Goal: Task Accomplishment & Management: Manage account settings

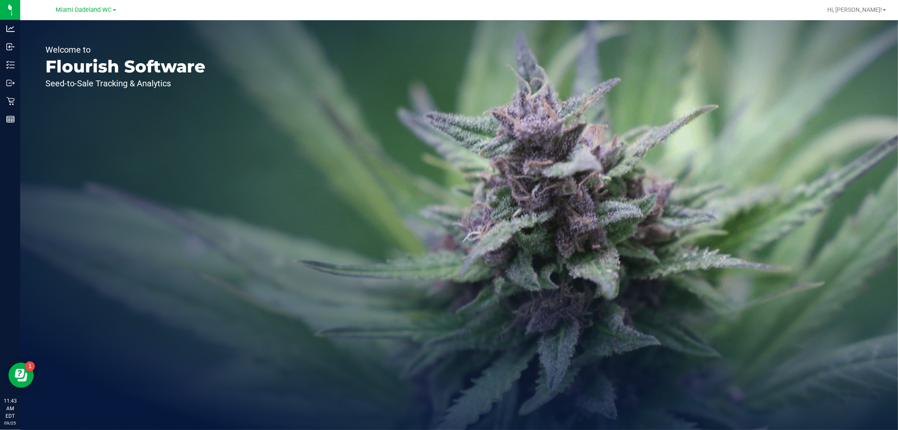
click at [7, 64] on icon at bounding box center [8, 64] width 2 height 1
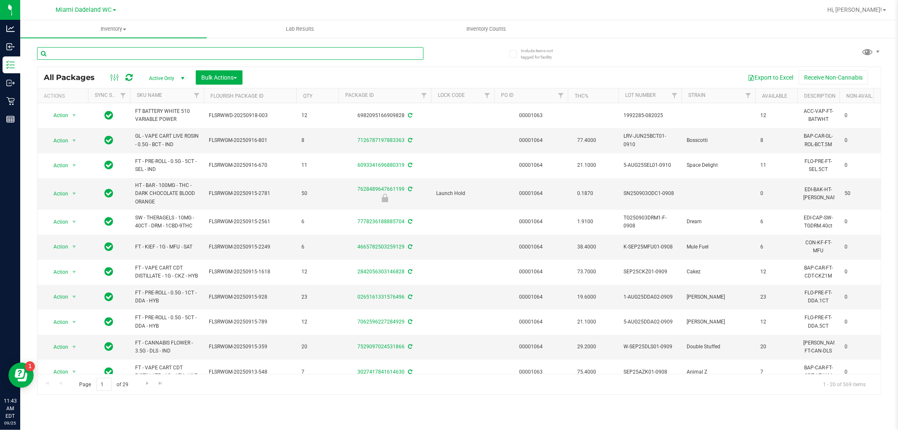
click at [67, 56] on input "text" at bounding box center [230, 53] width 386 height 13
click at [157, 81] on span "Active Only" at bounding box center [165, 78] width 46 height 12
click at [386, 67] on div "All Packages Active Only Active Only Lab Samples Locked All External Internal B…" at bounding box center [458, 77] width 843 height 21
click at [157, 96] on link "SKU Name" at bounding box center [149, 95] width 25 height 6
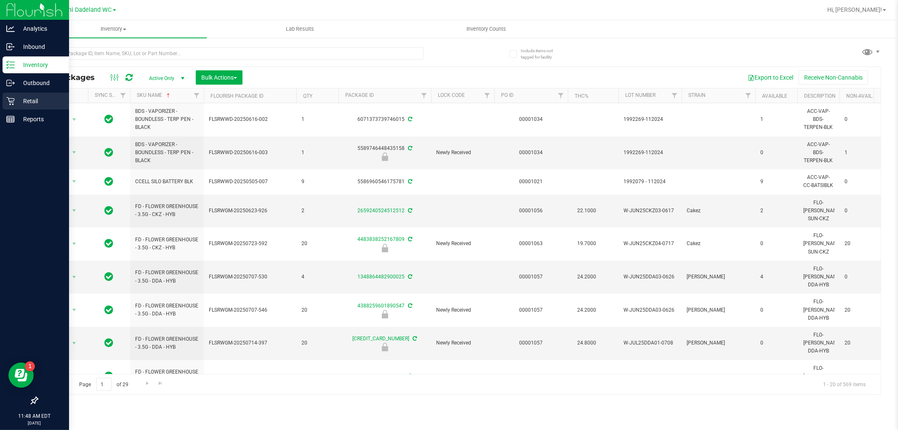
click at [32, 101] on p "Retail" at bounding box center [40, 101] width 51 height 10
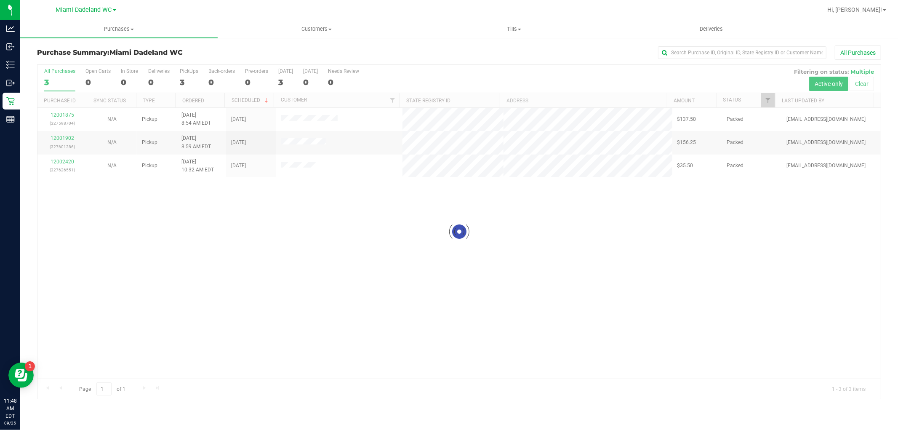
click at [400, 250] on div at bounding box center [458, 232] width 843 height 334
click at [253, 224] on div "12001875 (327598704) N/A Pickup [DATE] 8:54 AM EDT 9/25/2025 $137.50 Packed [EM…" at bounding box center [458, 243] width 843 height 271
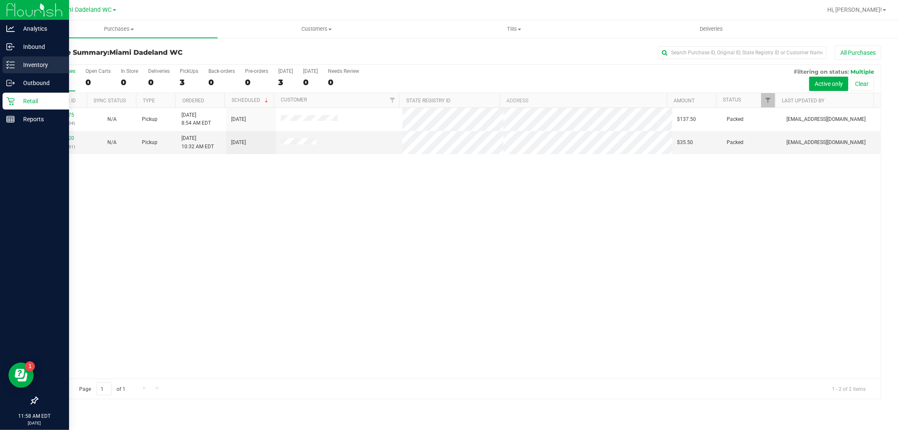
click at [13, 65] on line at bounding box center [12, 65] width 5 height 0
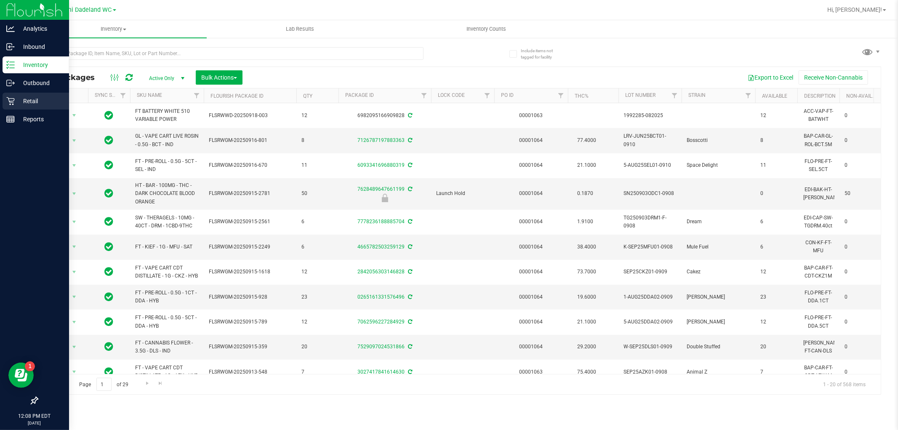
click at [11, 106] on div "Retail" at bounding box center [36, 101] width 67 height 17
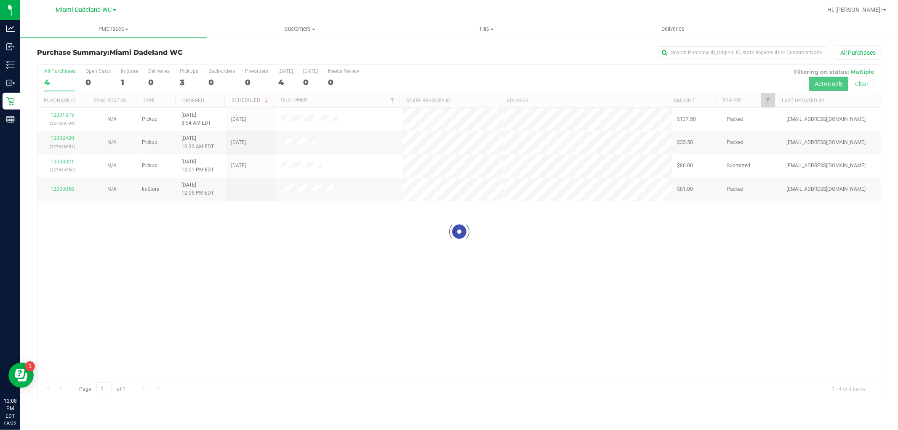
click at [159, 316] on div at bounding box center [458, 232] width 843 height 334
click at [150, 301] on div at bounding box center [458, 232] width 843 height 334
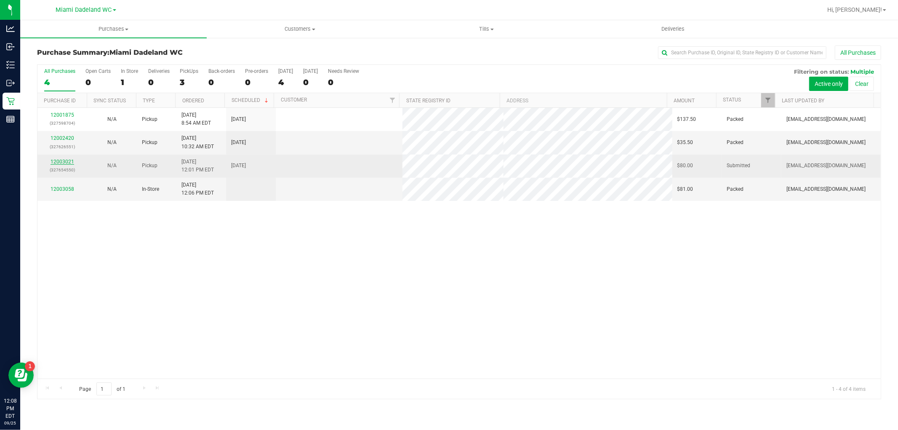
click at [60, 163] on link "12003021" at bounding box center [63, 162] width 24 height 6
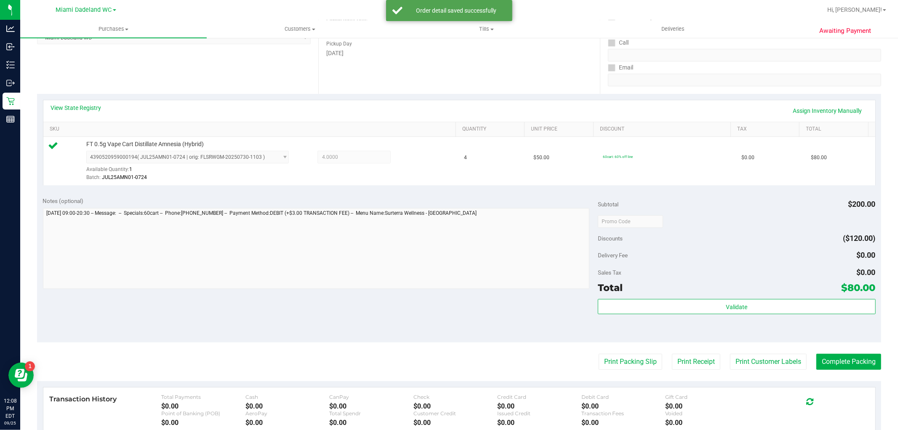
scroll to position [259, 0]
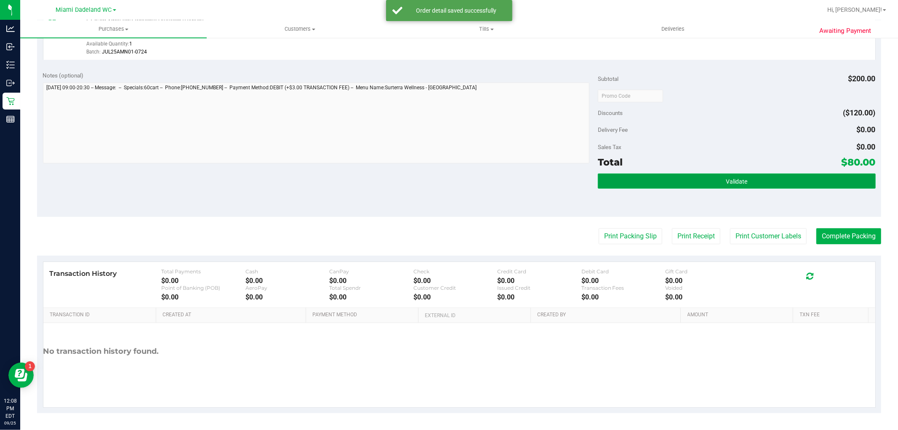
click at [780, 186] on button "Validate" at bounding box center [736, 180] width 277 height 15
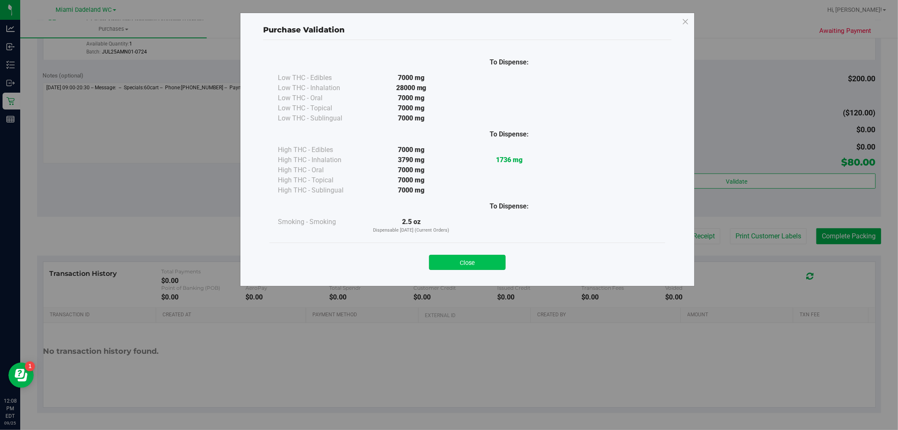
click at [456, 263] on button "Close" at bounding box center [467, 262] width 77 height 15
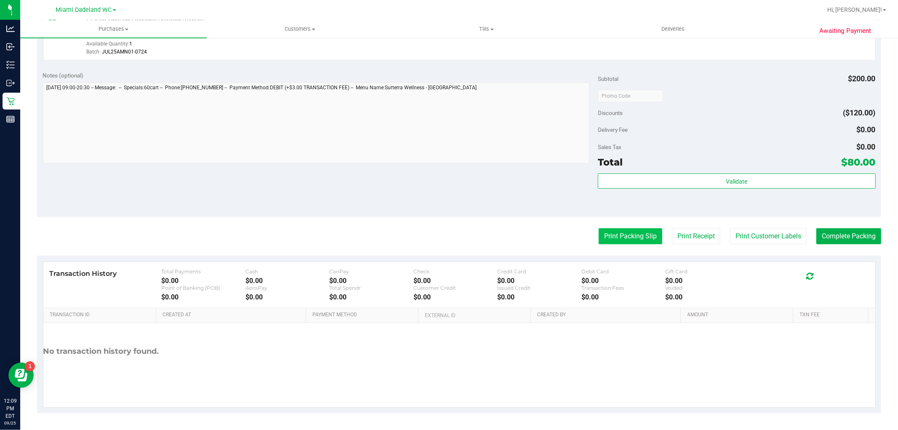
click at [600, 236] on button "Print Packing Slip" at bounding box center [631, 236] width 64 height 16
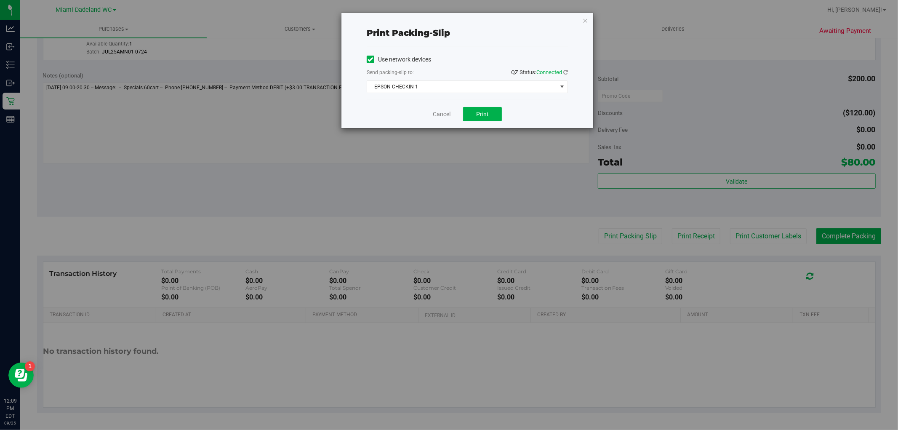
click at [463, 77] on div "Send packing-slip to: QZ Status: Connected" at bounding box center [467, 73] width 201 height 11
click at [466, 87] on span "EPSON-CHECKIN-1" at bounding box center [462, 87] width 190 height 12
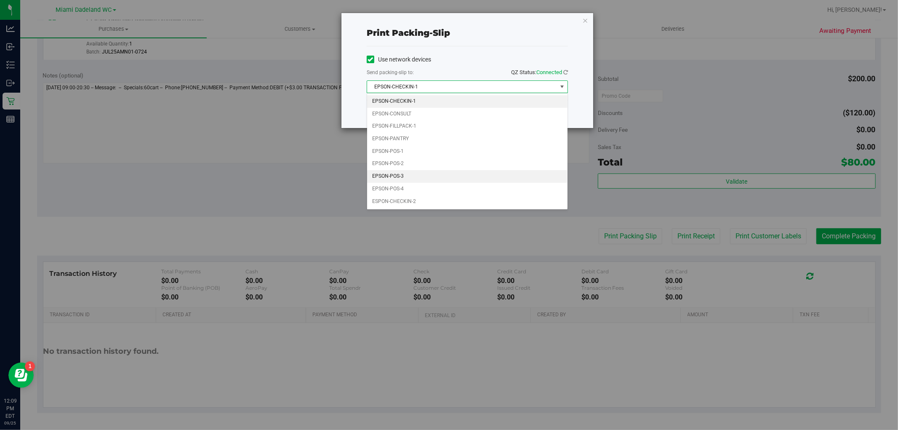
click at [406, 177] on li "EPSON-POS-3" at bounding box center [467, 176] width 200 height 13
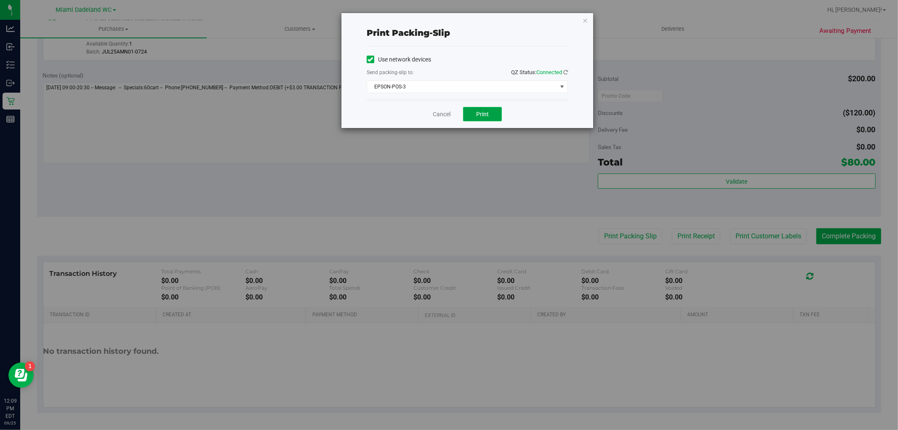
click at [482, 112] on span "Print" at bounding box center [482, 114] width 13 height 7
click at [437, 117] on link "Cancel" at bounding box center [442, 114] width 18 height 9
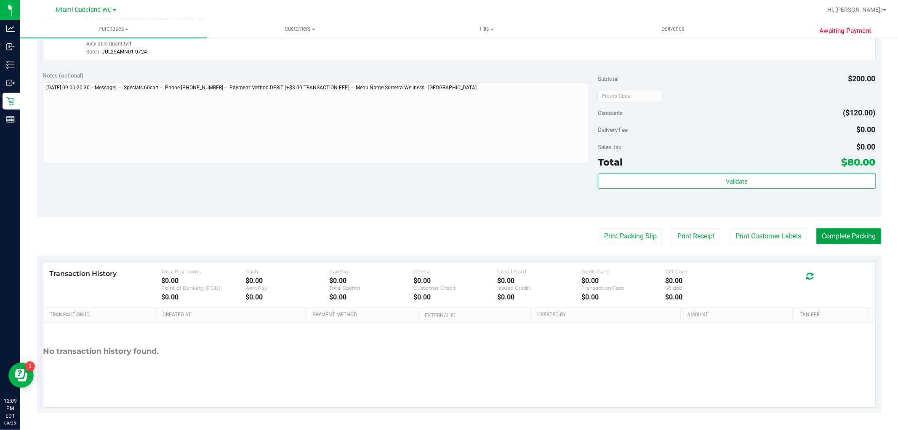
click at [836, 235] on button "Complete Packing" at bounding box center [848, 236] width 65 height 16
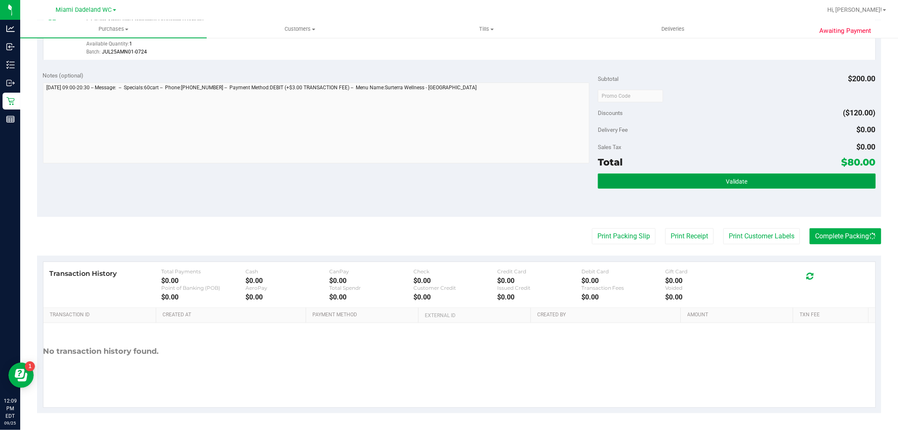
click at [741, 184] on button "Validate" at bounding box center [736, 180] width 277 height 15
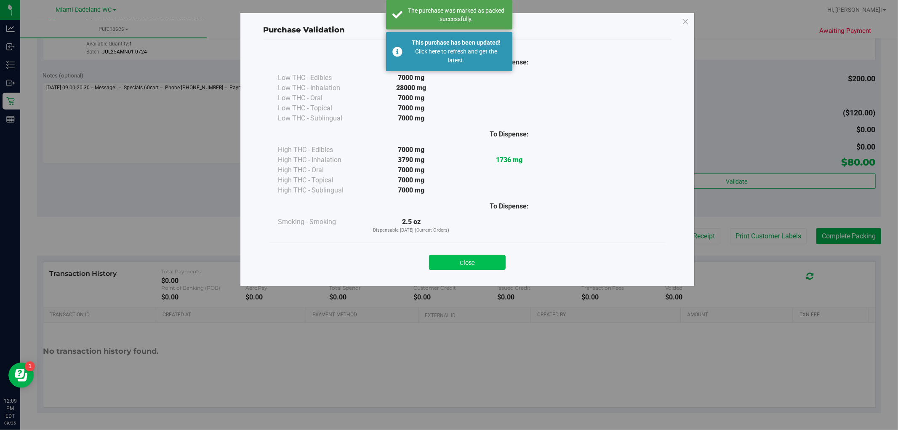
click at [489, 256] on button "Close" at bounding box center [467, 262] width 77 height 15
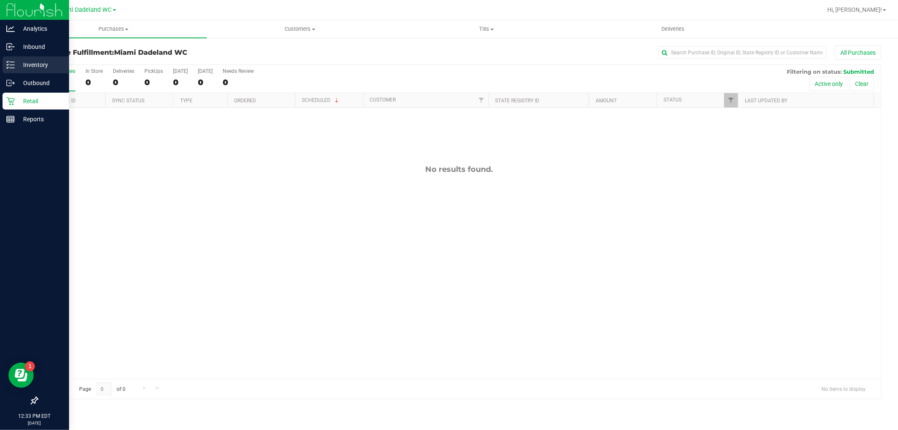
click at [0, 64] on link "Inventory" at bounding box center [34, 65] width 69 height 18
click at [7, 64] on icon at bounding box center [10, 65] width 8 height 8
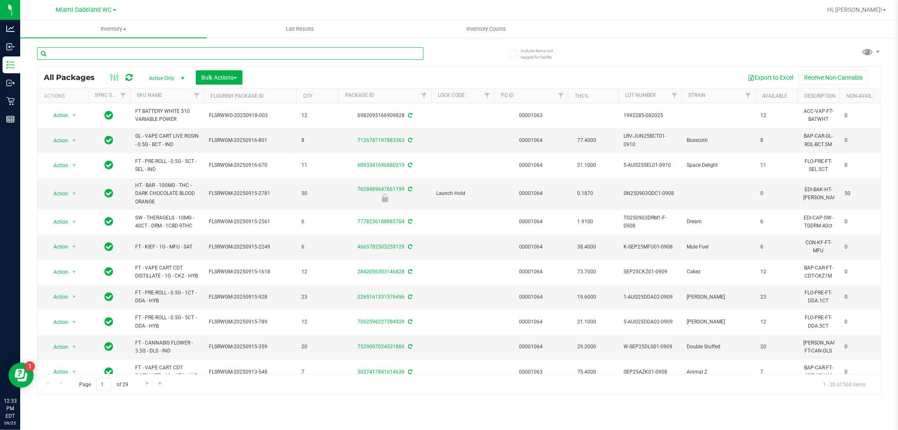
click at [146, 56] on input "text" at bounding box center [230, 53] width 386 height 13
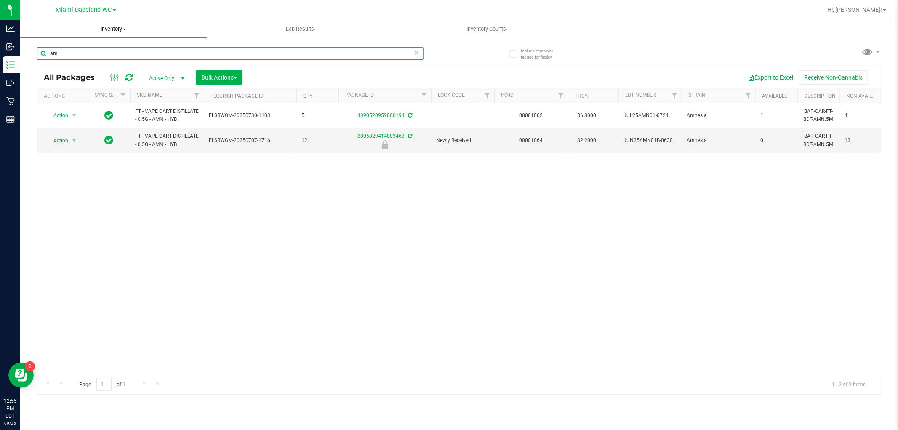
type input "a"
type input "s"
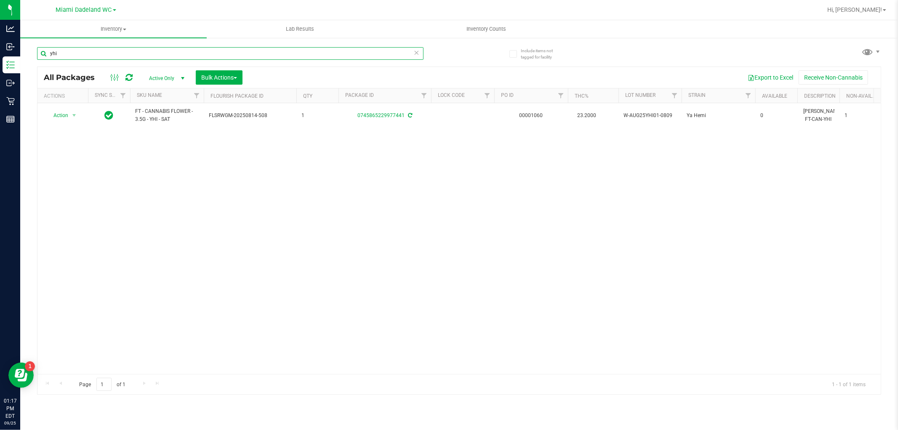
click at [205, 53] on input "yhi" at bounding box center [230, 53] width 386 height 13
type input "rlf"
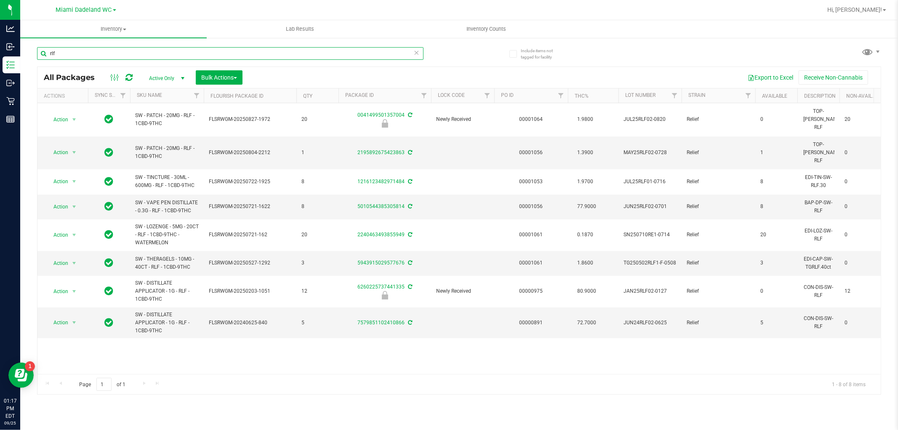
click at [279, 51] on input "rlf" at bounding box center [230, 53] width 386 height 13
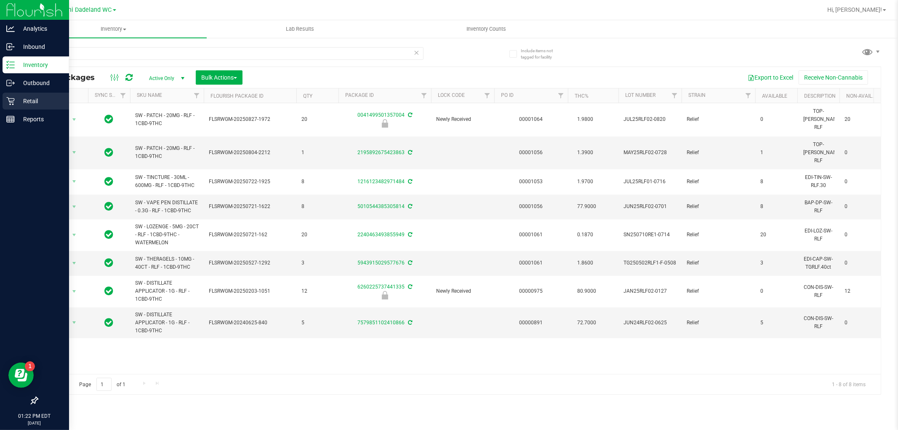
click at [5, 100] on div "Retail" at bounding box center [36, 101] width 67 height 17
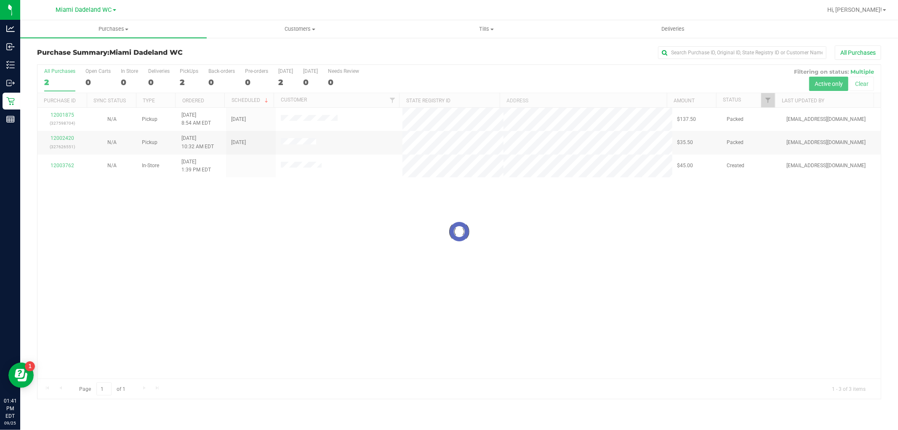
click at [145, 274] on div at bounding box center [458, 232] width 843 height 334
click at [612, 235] on div at bounding box center [458, 232] width 843 height 334
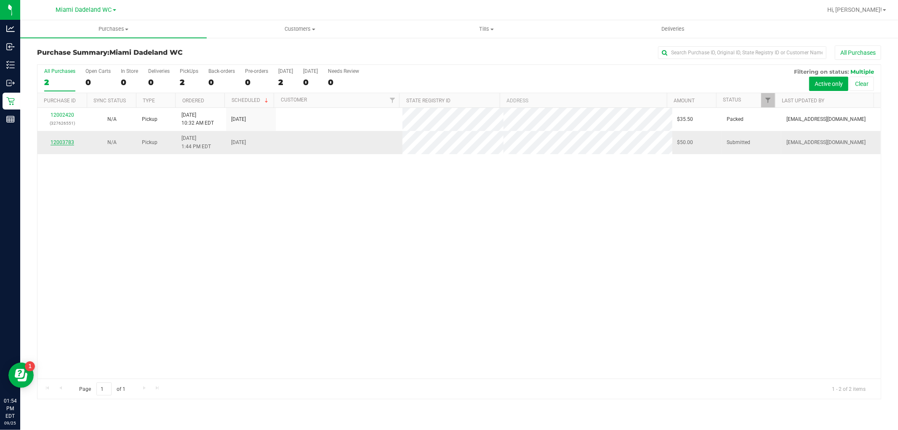
click at [67, 144] on link "12003783" at bounding box center [63, 142] width 24 height 6
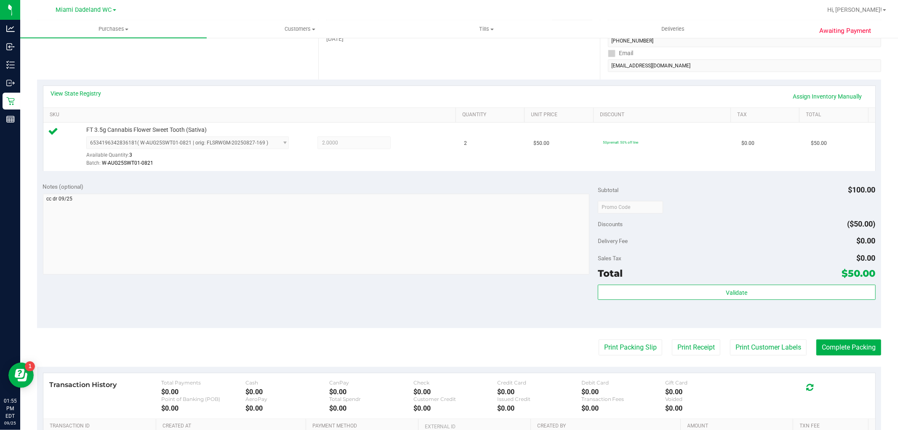
scroll to position [259, 0]
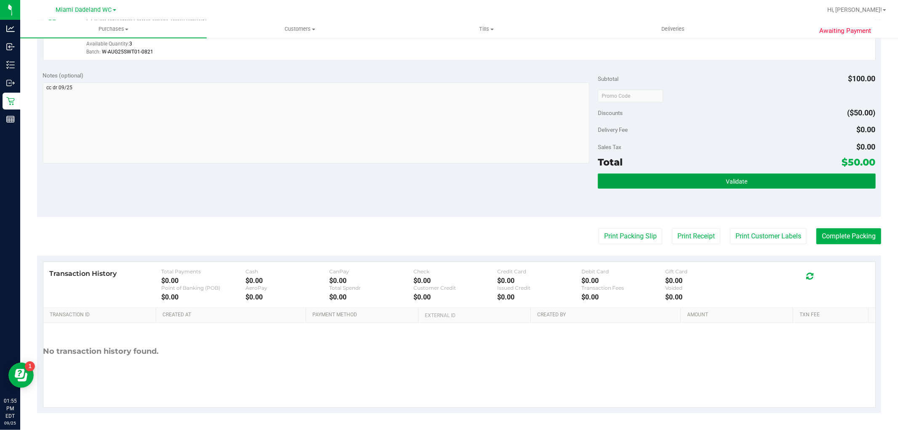
click at [658, 174] on button "Validate" at bounding box center [736, 180] width 277 height 15
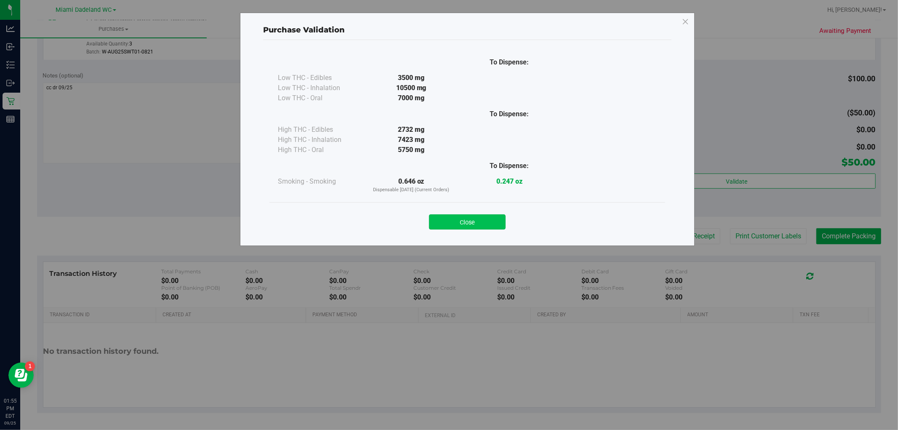
click at [461, 226] on button "Close" at bounding box center [467, 221] width 77 height 15
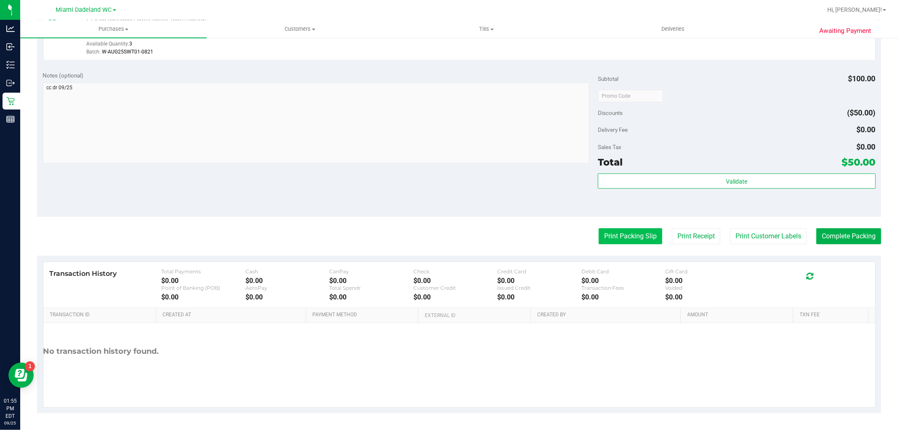
click at [613, 232] on button "Print Packing Slip" at bounding box center [631, 236] width 64 height 16
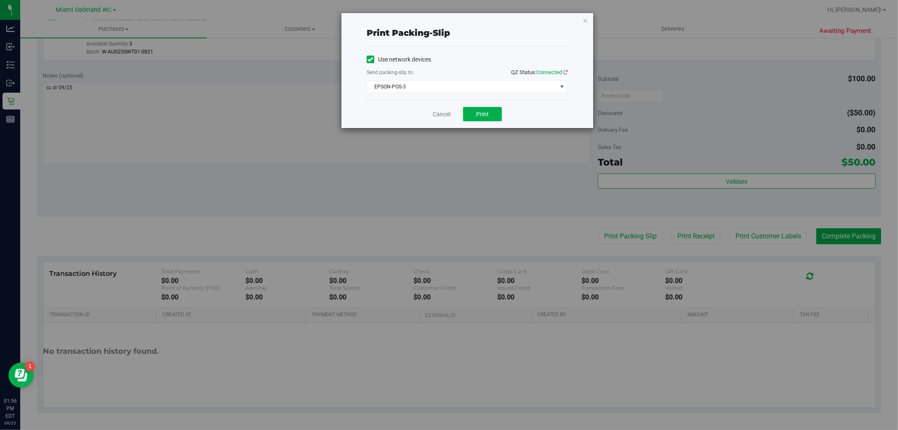
click at [376, 119] on div "Cancel Print" at bounding box center [467, 114] width 201 height 28
click at [498, 117] on button "Print" at bounding box center [482, 114] width 39 height 14
click at [438, 127] on div "Cancel Print" at bounding box center [467, 114] width 201 height 28
click at [445, 116] on link "Cancel" at bounding box center [442, 114] width 18 height 9
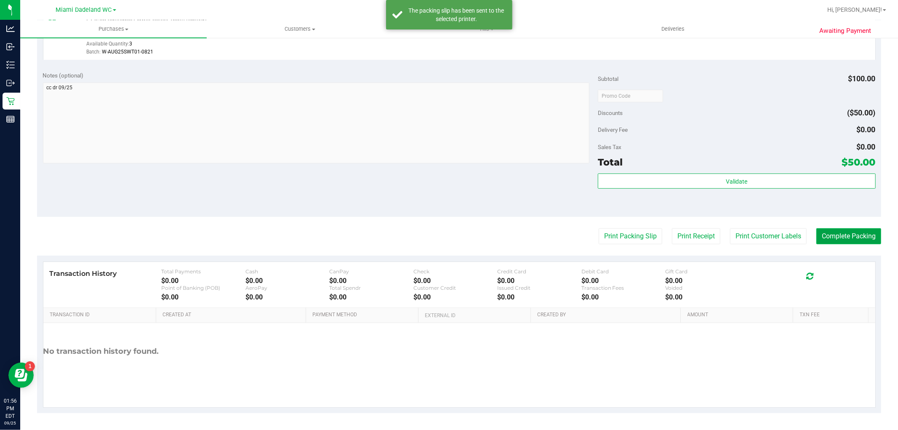
click at [848, 237] on button "Complete Packing" at bounding box center [848, 236] width 65 height 16
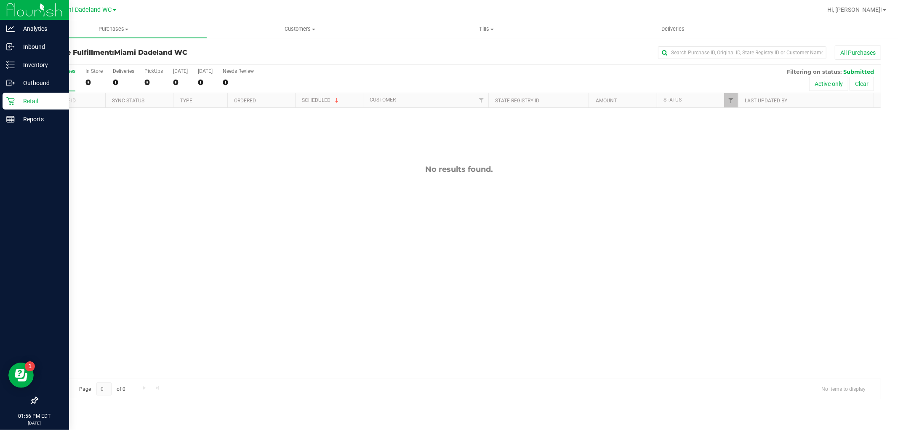
click at [7, 100] on icon at bounding box center [10, 101] width 8 height 8
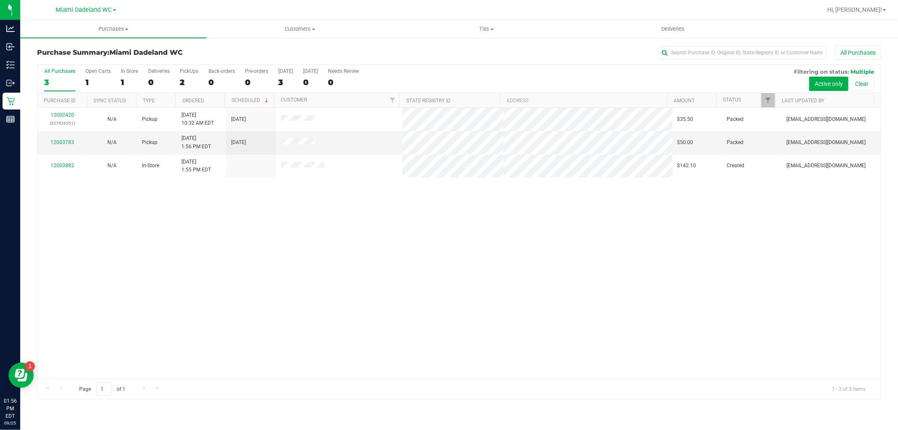
click at [568, 266] on div "12002420 (327626551) N/A Pickup [DATE] 10:32 AM EDT 9/25/2025 $35.50 Packed [EM…" at bounding box center [458, 243] width 843 height 271
click at [489, 229] on div "12002420 (327626551) N/A Pickup [DATE] 10:32 AM EDT 9/25/2025 $35.50 Packed [EM…" at bounding box center [458, 243] width 843 height 271
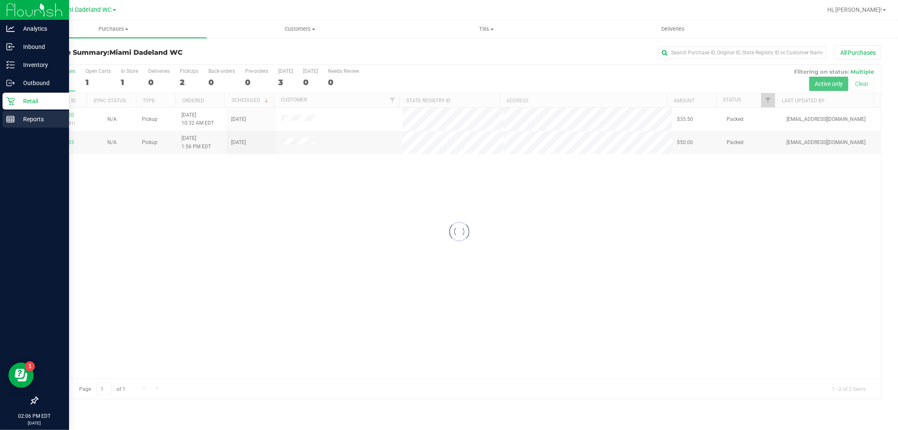
click at [26, 115] on p "Reports" at bounding box center [40, 119] width 51 height 10
click at [11, 121] on icon at bounding box center [10, 119] width 8 height 8
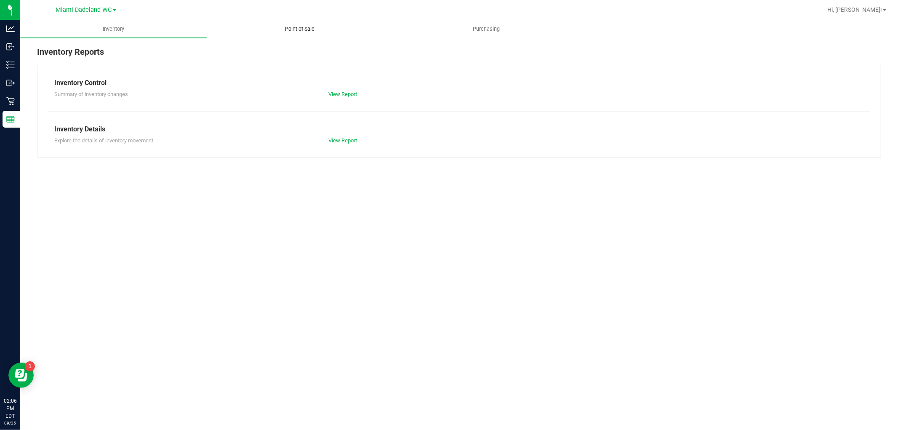
click at [310, 32] on span "Point of Sale" at bounding box center [300, 29] width 52 height 8
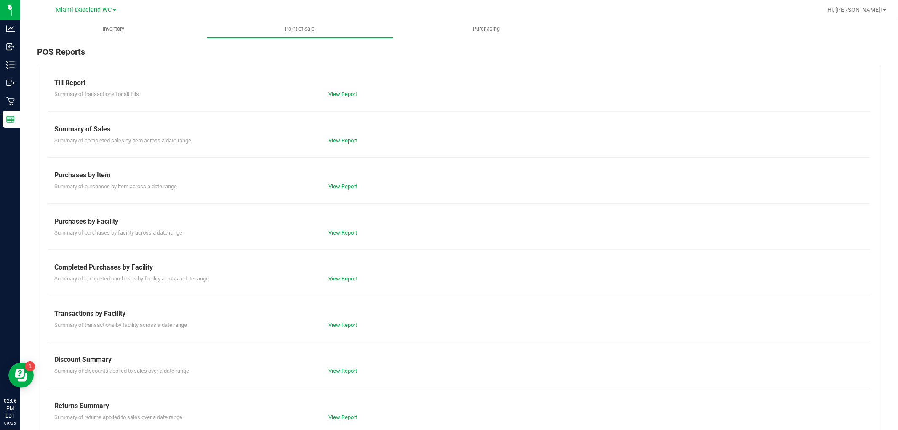
click at [331, 276] on link "View Report" at bounding box center [342, 278] width 29 height 6
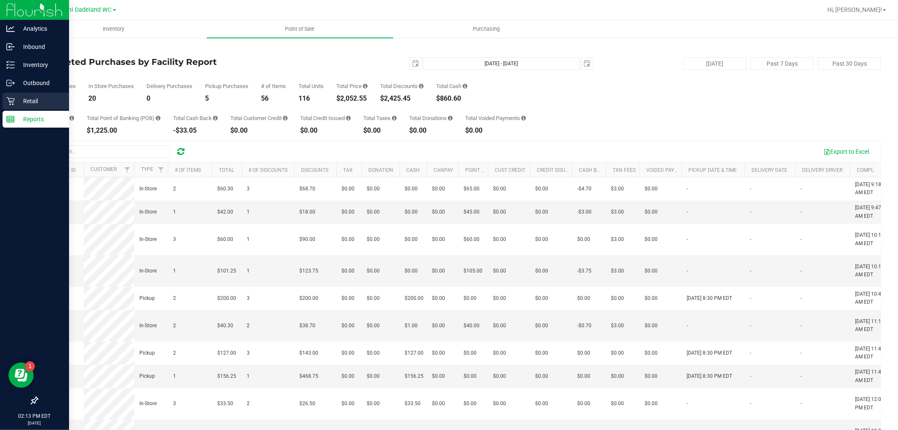
click at [11, 104] on icon at bounding box center [10, 101] width 8 height 8
